Goal: Communication & Community: Answer question/provide support

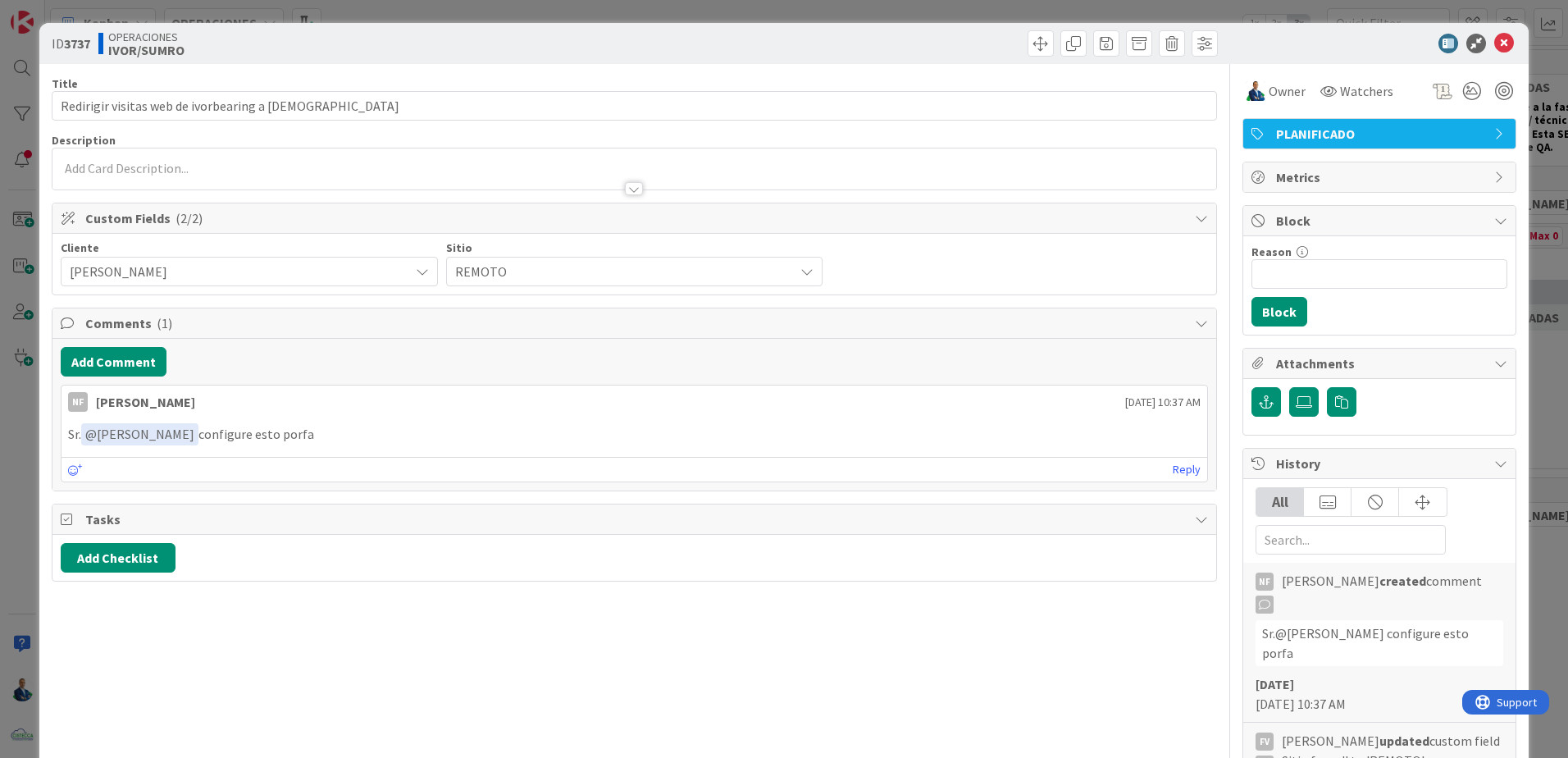
click at [1159, 466] on div "Reply" at bounding box center [634, 469] width 1146 height 25
click at [1172, 467] on link "Reply" at bounding box center [1186, 470] width 27 height 21
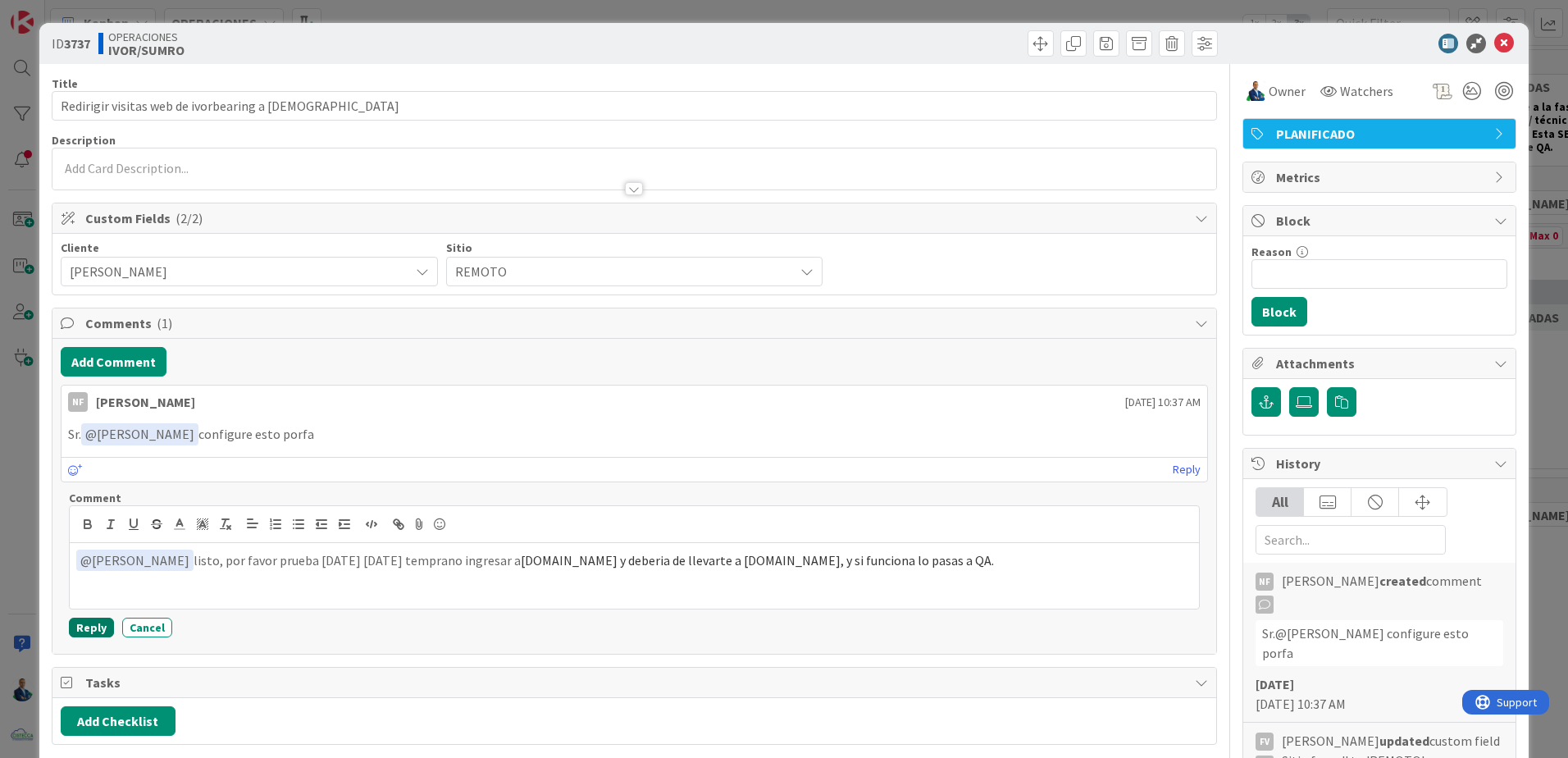
click at [96, 631] on button "Reply" at bounding box center [91, 628] width 45 height 20
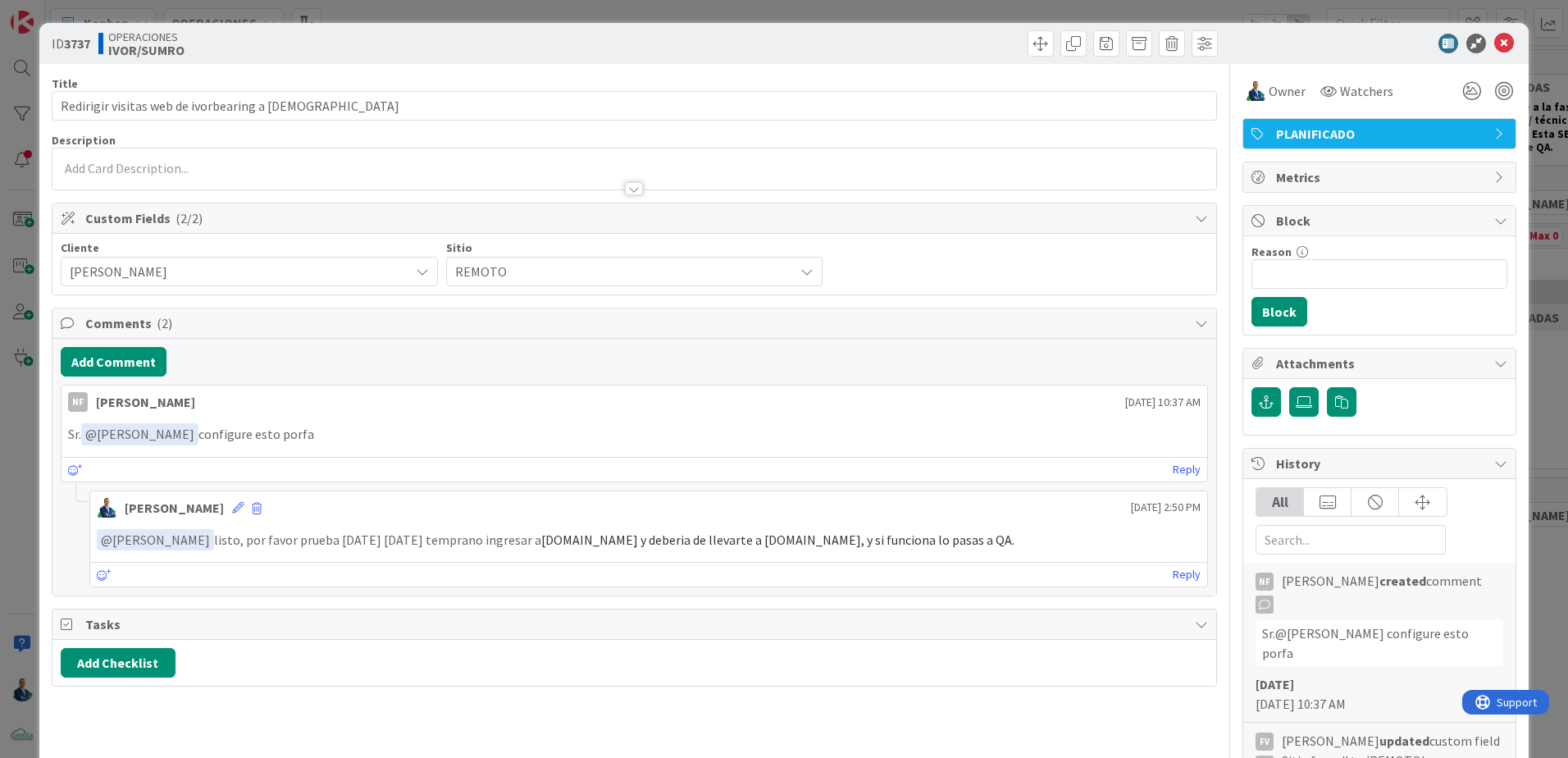
click at [1503, 42] on div at bounding box center [1371, 43] width 290 height 20
click at [1494, 43] on icon at bounding box center [1503, 43] width 20 height 20
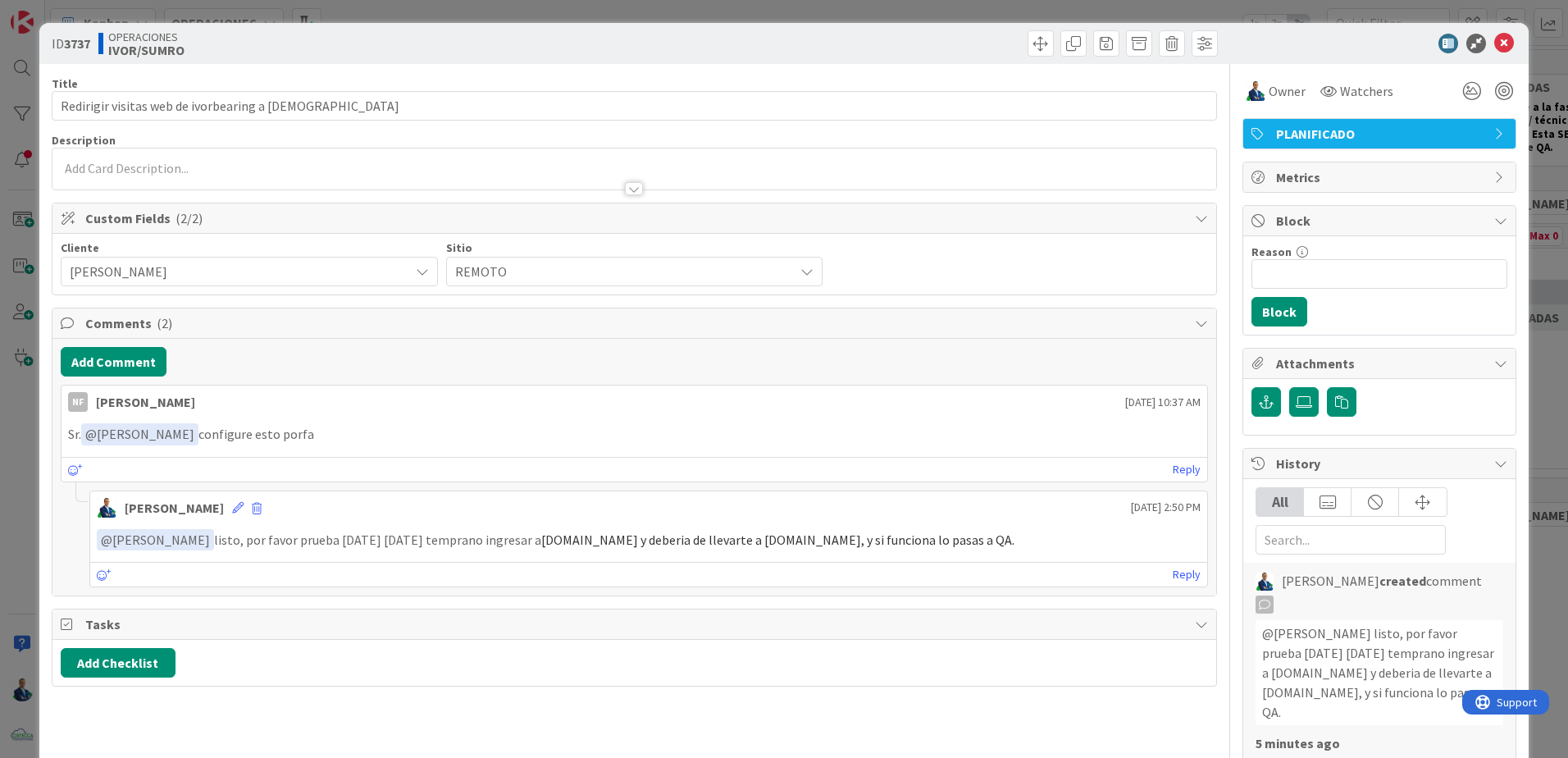
click at [222, 500] on div "[PERSON_NAME] [DATE] 2:50 PM" at bounding box center [649, 504] width 1117 height 26
click at [232, 505] on icon at bounding box center [238, 508] width 12 height 12
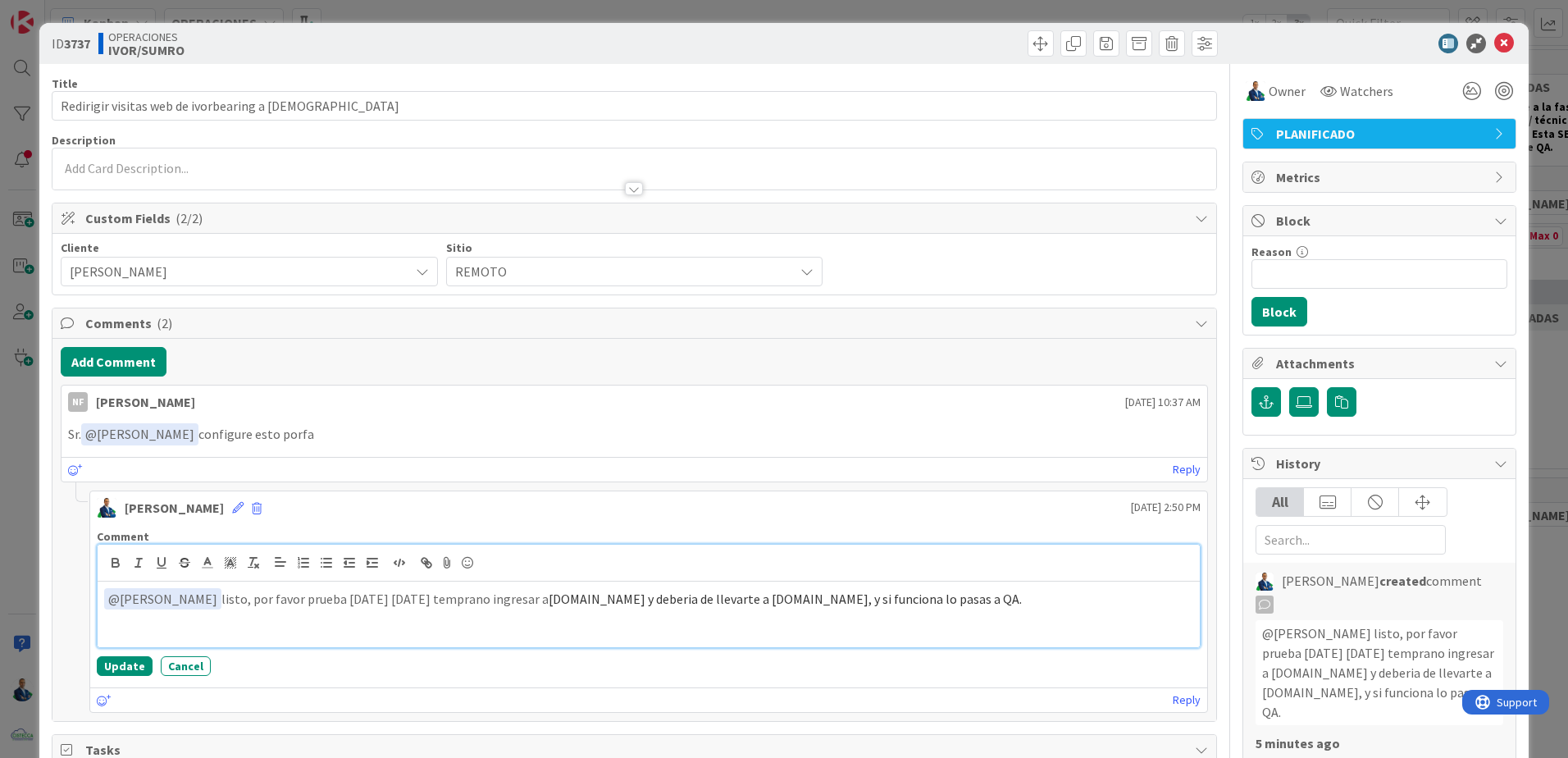
drag, startPoint x: 221, startPoint y: 601, endPoint x: 1146, endPoint y: 620, distance: 925.2
click at [1146, 620] on div "﻿ @ [PERSON_NAME] ﻿ listo, por favor prueba [DATE] [DATE] temprano ingresar a […" at bounding box center [649, 614] width 1102 height 66
click at [137, 662] on button "Update" at bounding box center [124, 666] width 56 height 20
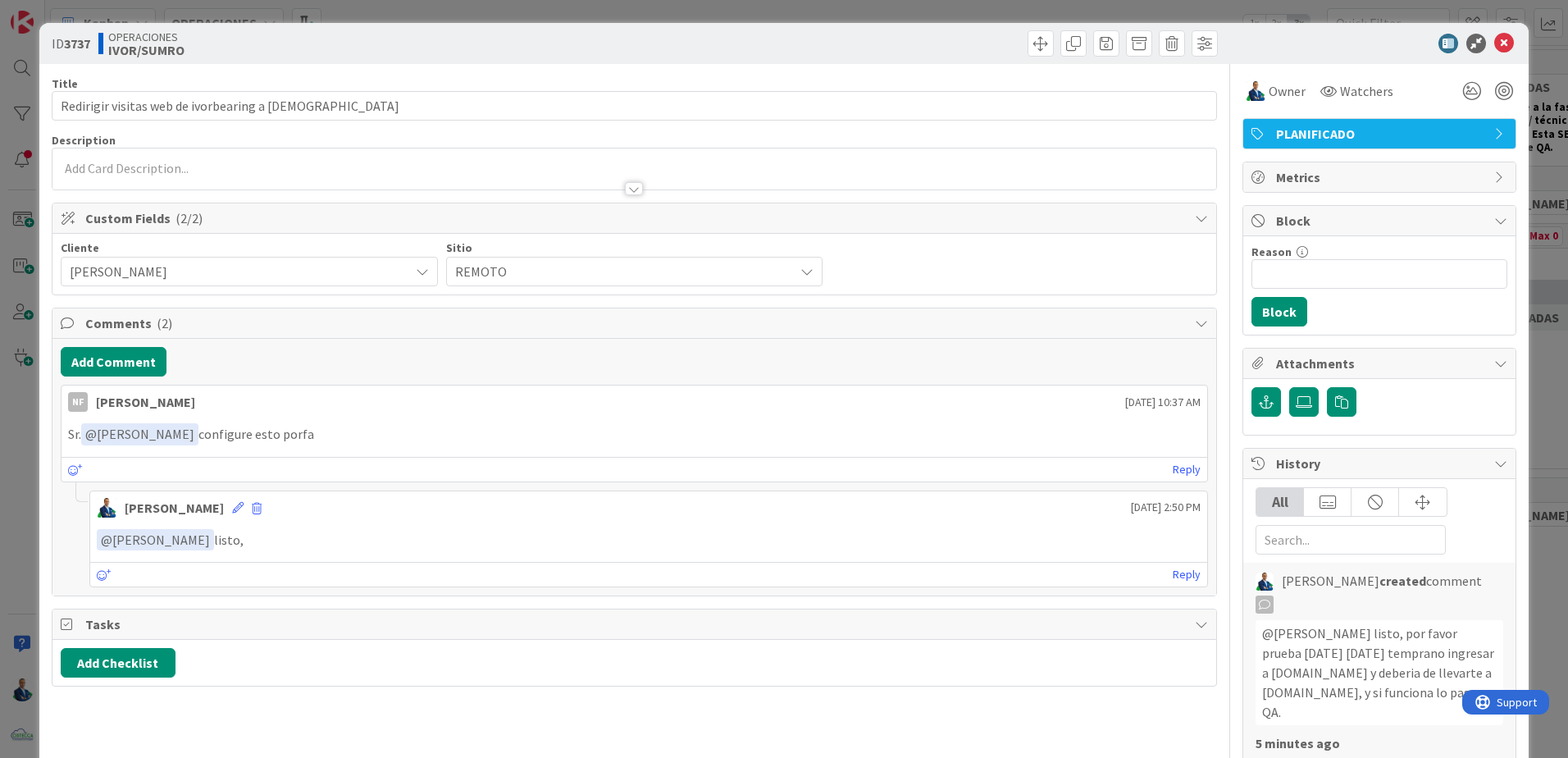
click at [1533, 244] on div "ID 3737 OPERACIONES [PERSON_NAME]/SUMRO Title 51 / 128 Redirigir visitas web de…" at bounding box center [784, 379] width 1568 height 758
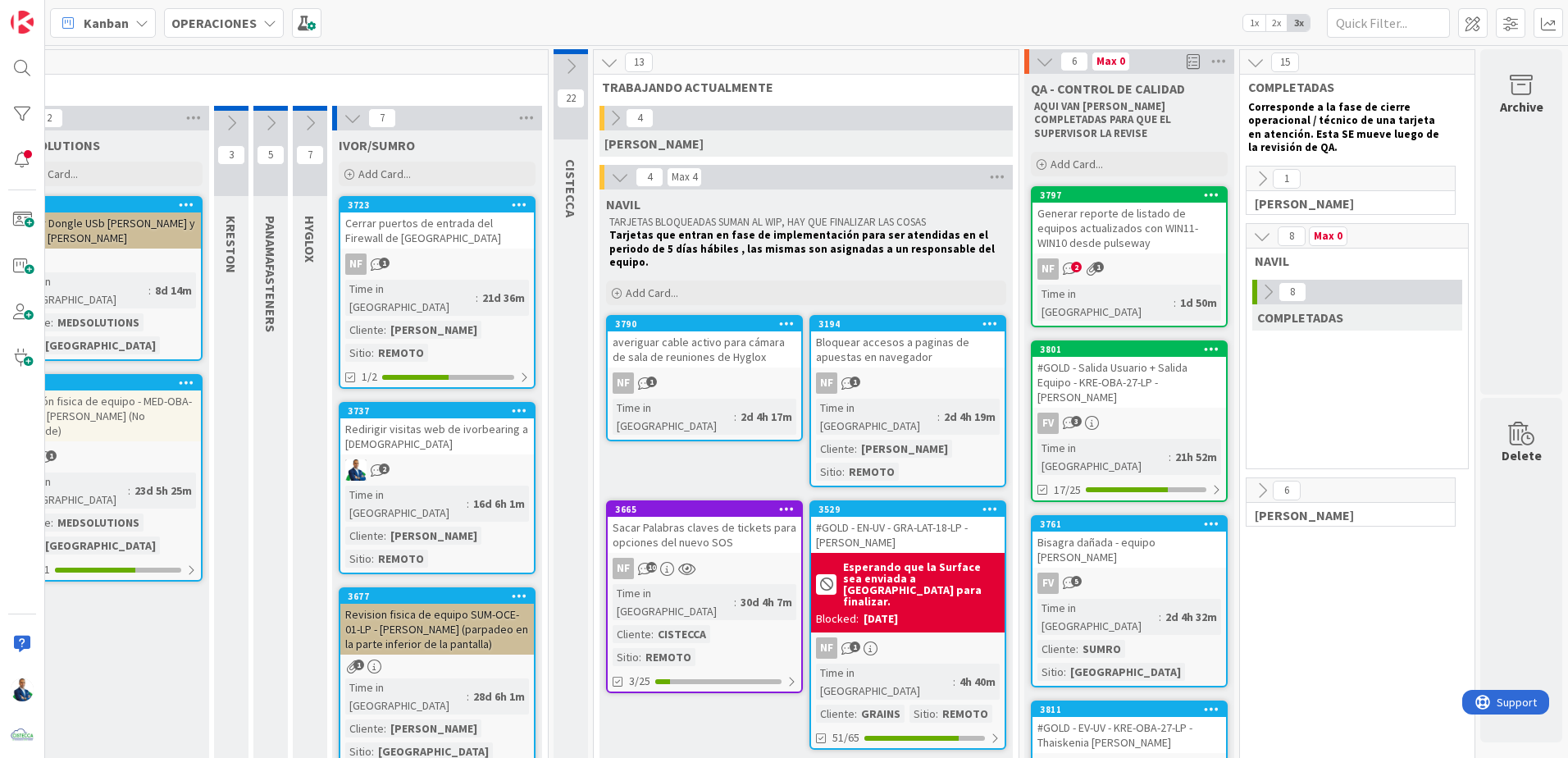
scroll to position [0, 228]
click at [1144, 203] on div "Generar reporte de listado de equipos actualizados con WIN11-WIN10 desde pulsew…" at bounding box center [1128, 228] width 193 height 51
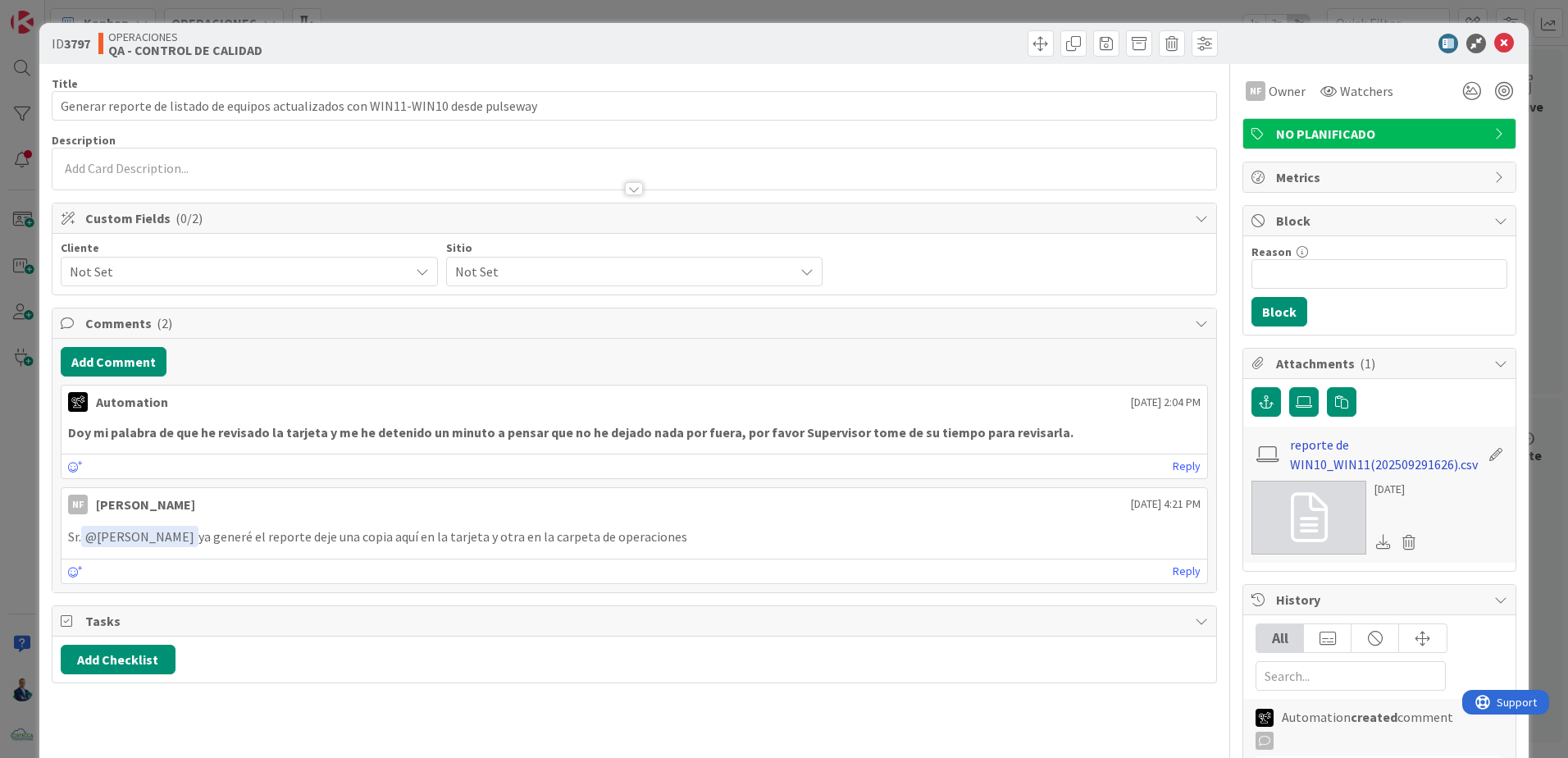
click at [1323, 465] on link "reporte de WIN10_WIN11(202509291626).csv" at bounding box center [1385, 454] width 190 height 39
